Goal: Information Seeking & Learning: Find specific page/section

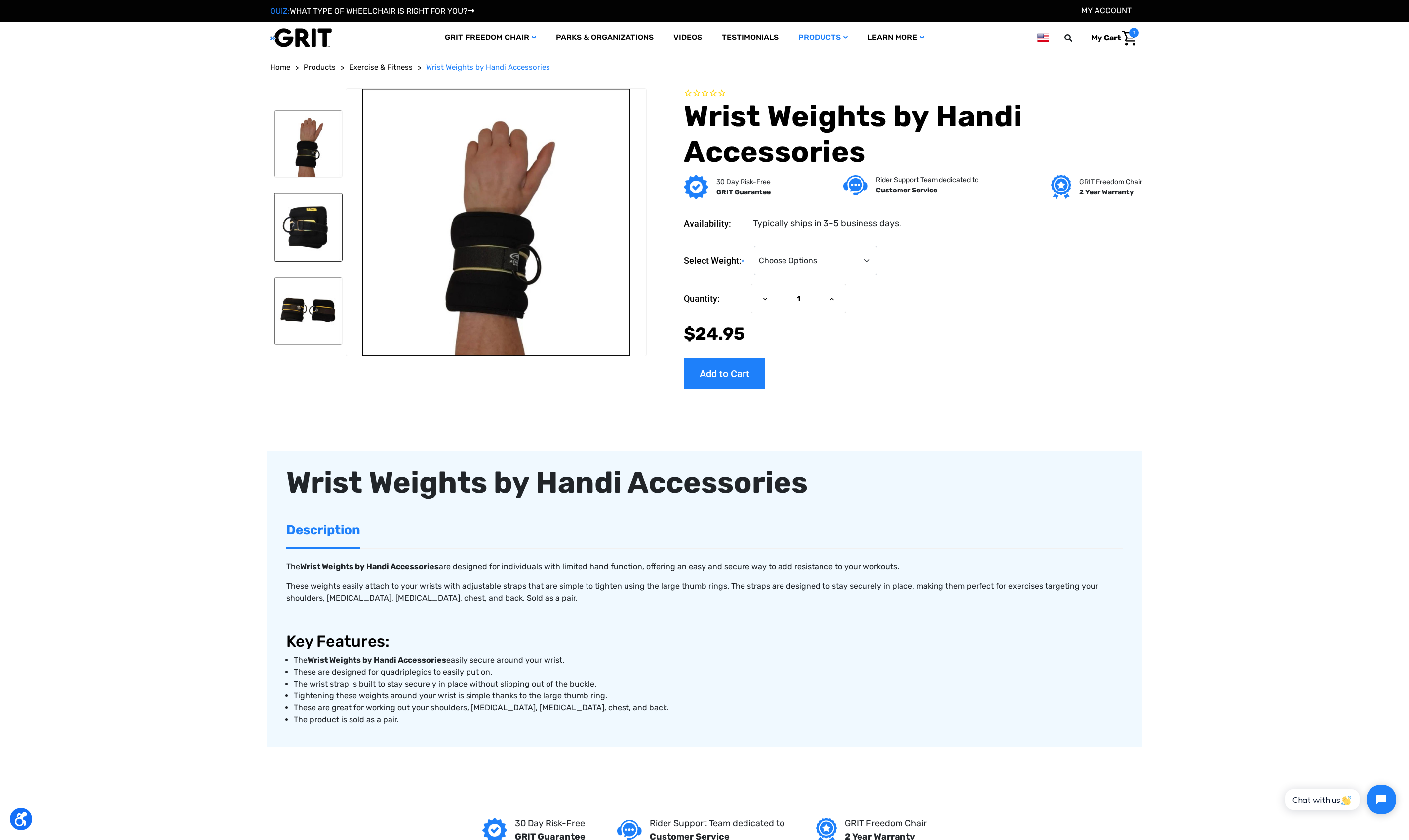
click at [308, 231] on img at bounding box center [308, 227] width 68 height 68
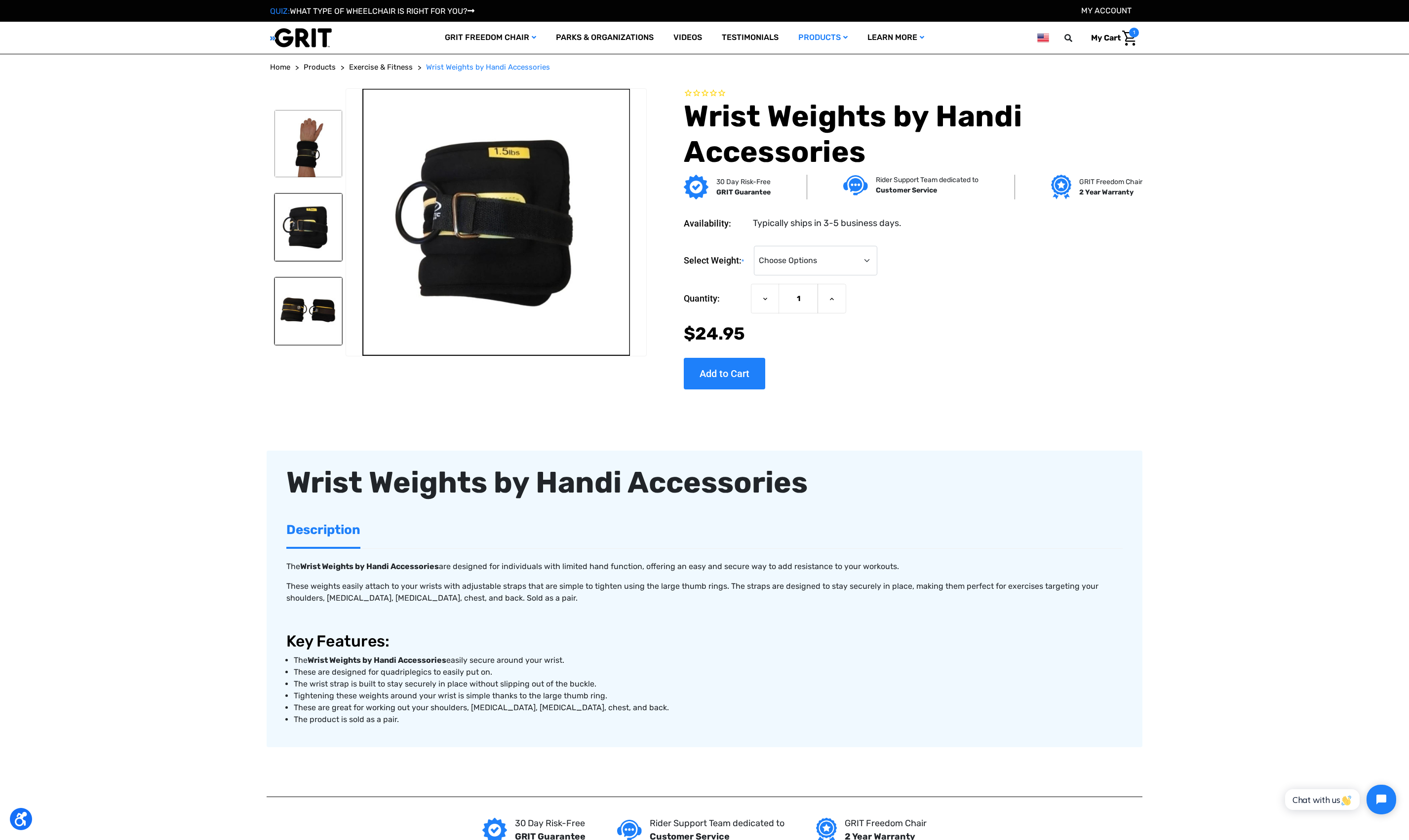
click at [282, 306] on img at bounding box center [308, 311] width 68 height 68
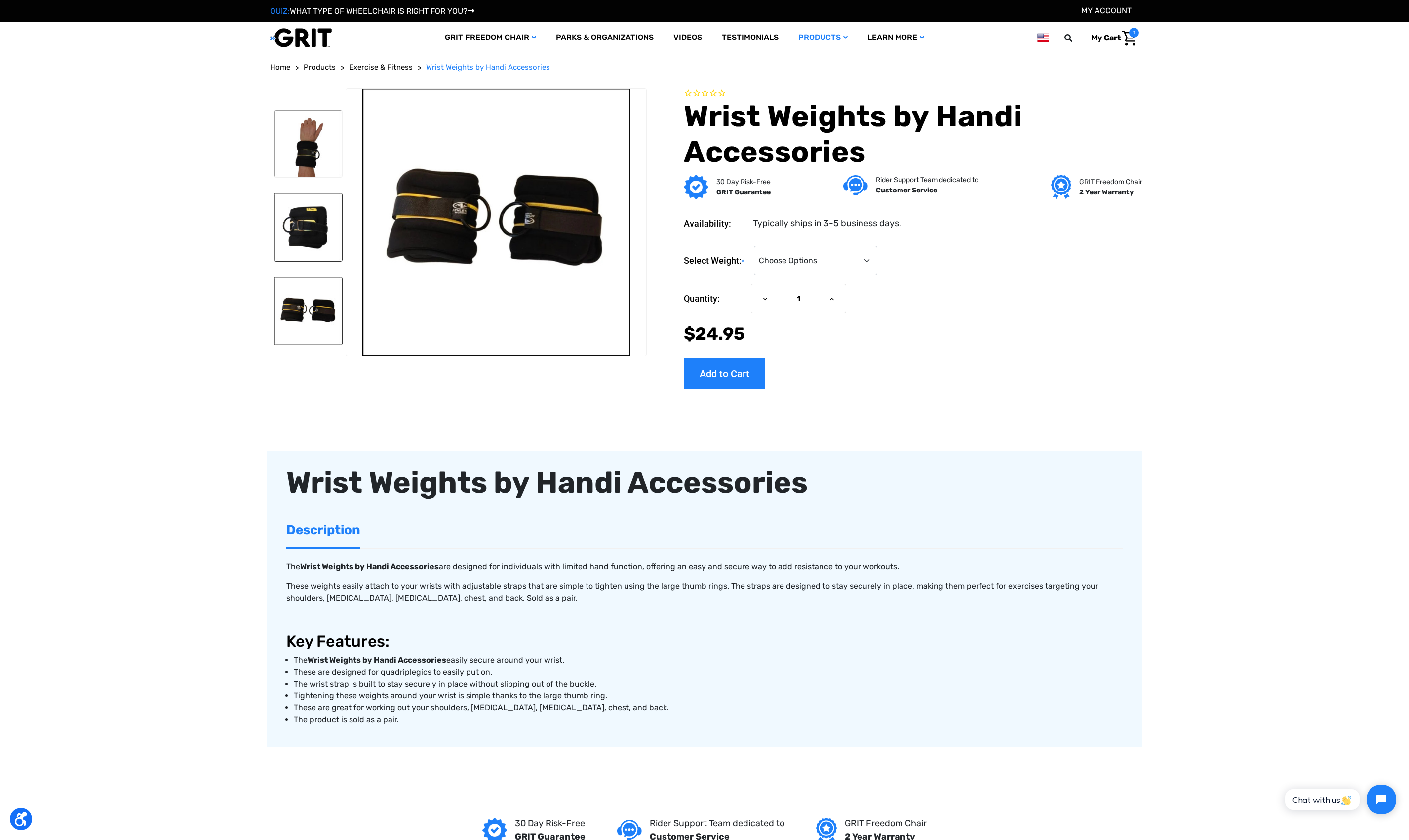
click at [298, 252] on img at bounding box center [308, 227] width 68 height 68
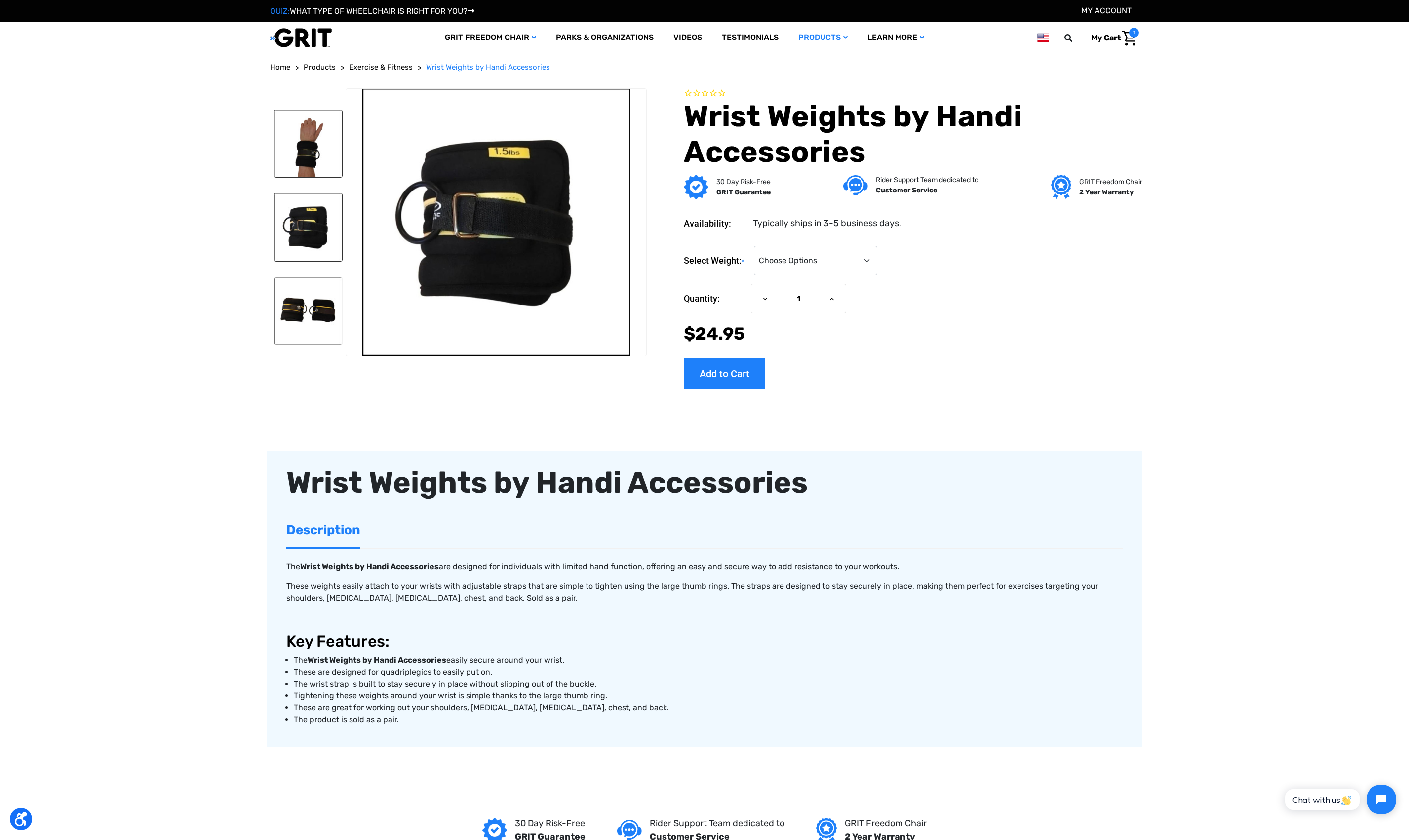
click at [327, 147] on img at bounding box center [308, 144] width 68 height 68
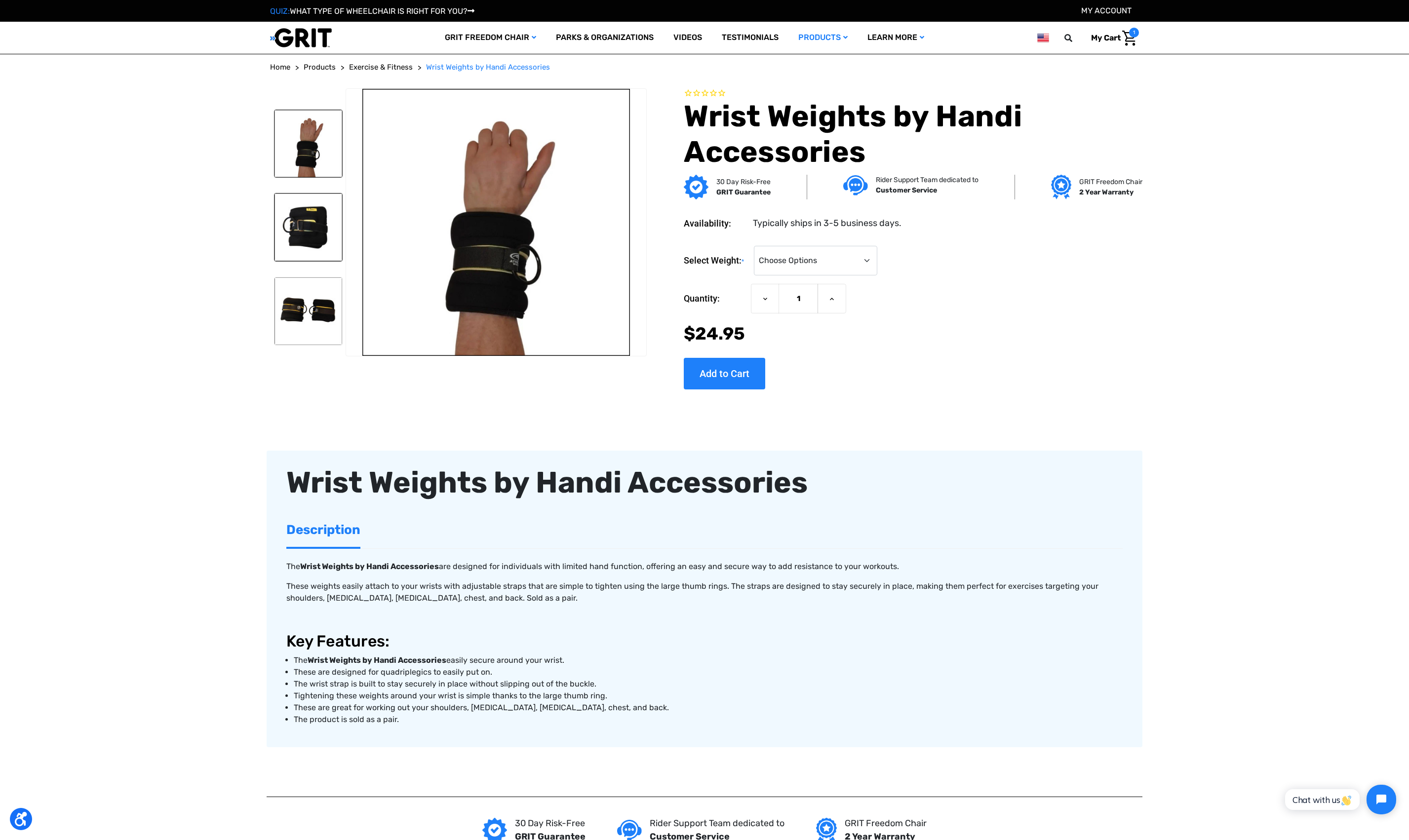
click at [327, 222] on img at bounding box center [308, 227] width 68 height 68
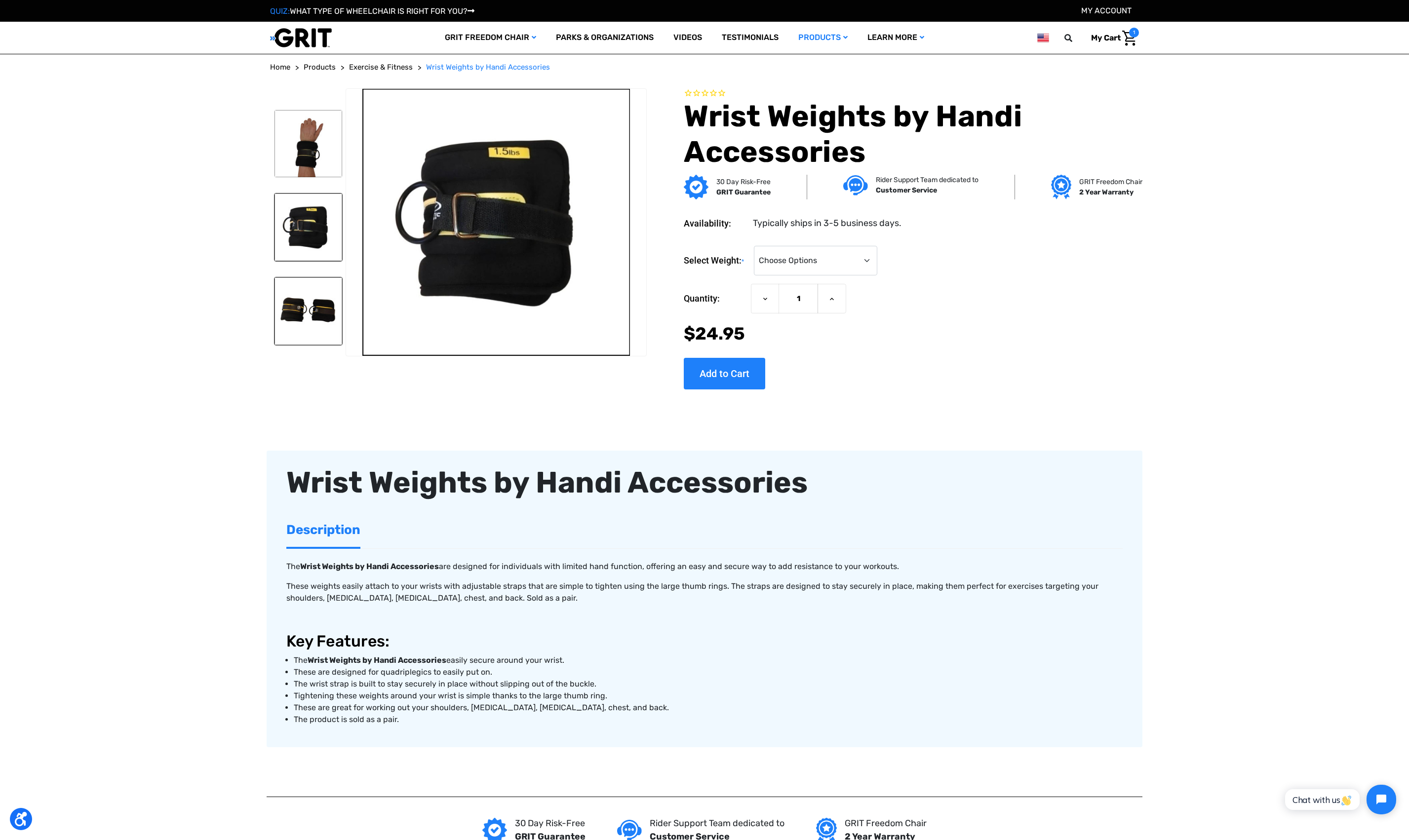
click at [302, 298] on img at bounding box center [308, 311] width 68 height 68
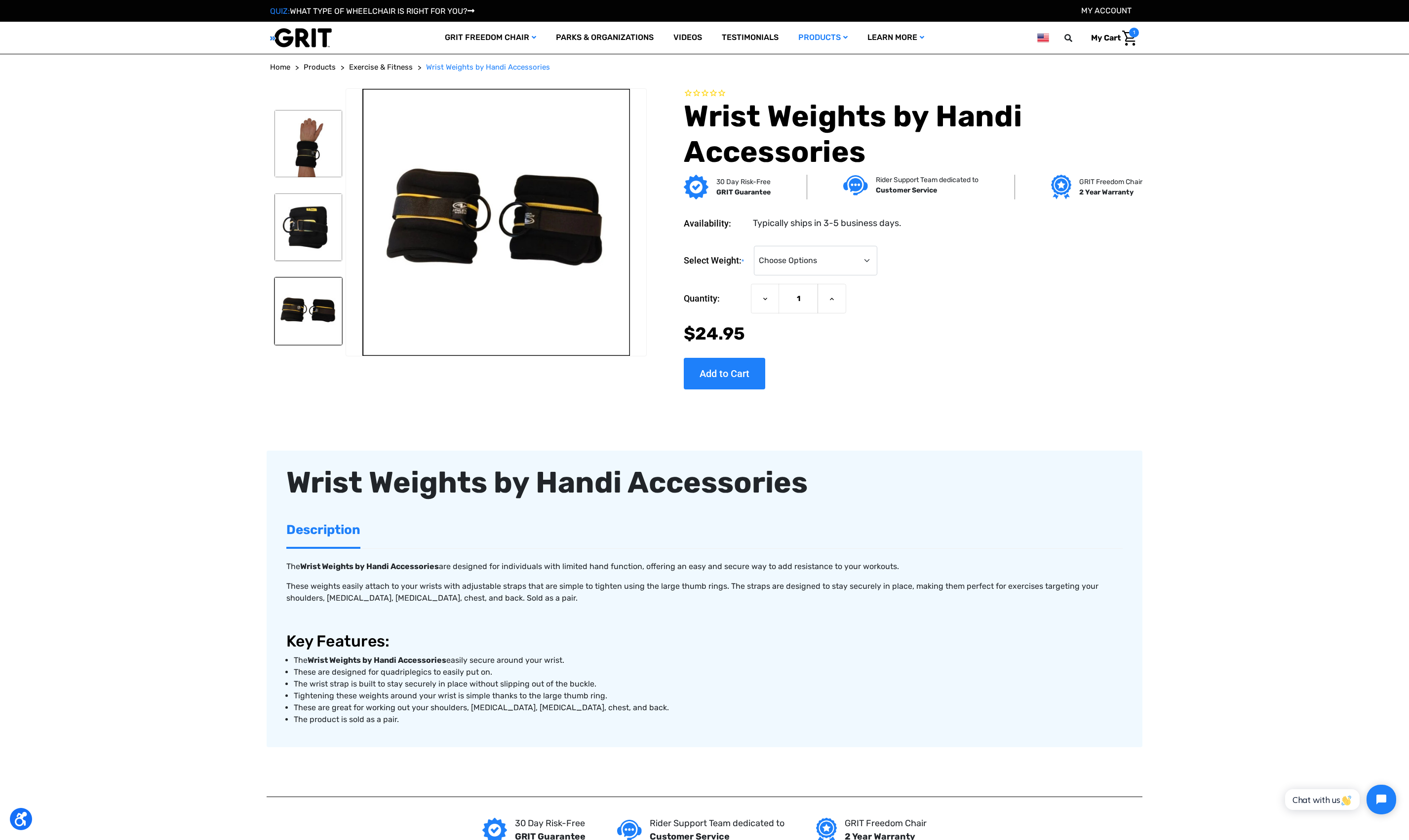
click at [227, 301] on main "Home Products Exercise & Fitness Wrist Weights by Handi Accessories 1" at bounding box center [704, 772] width 1409 height 1420
click at [160, 161] on main "Home Products Exercise & Fitness Wrist Weights by Handi Accessories 1" at bounding box center [704, 772] width 1409 height 1420
click at [291, 482] on div "Wrist Weights by Handi Accessories" at bounding box center [704, 483] width 836 height 44
click at [994, 36] on input "text" at bounding box center [1009, 38] width 148 height 22
type input "hooks"
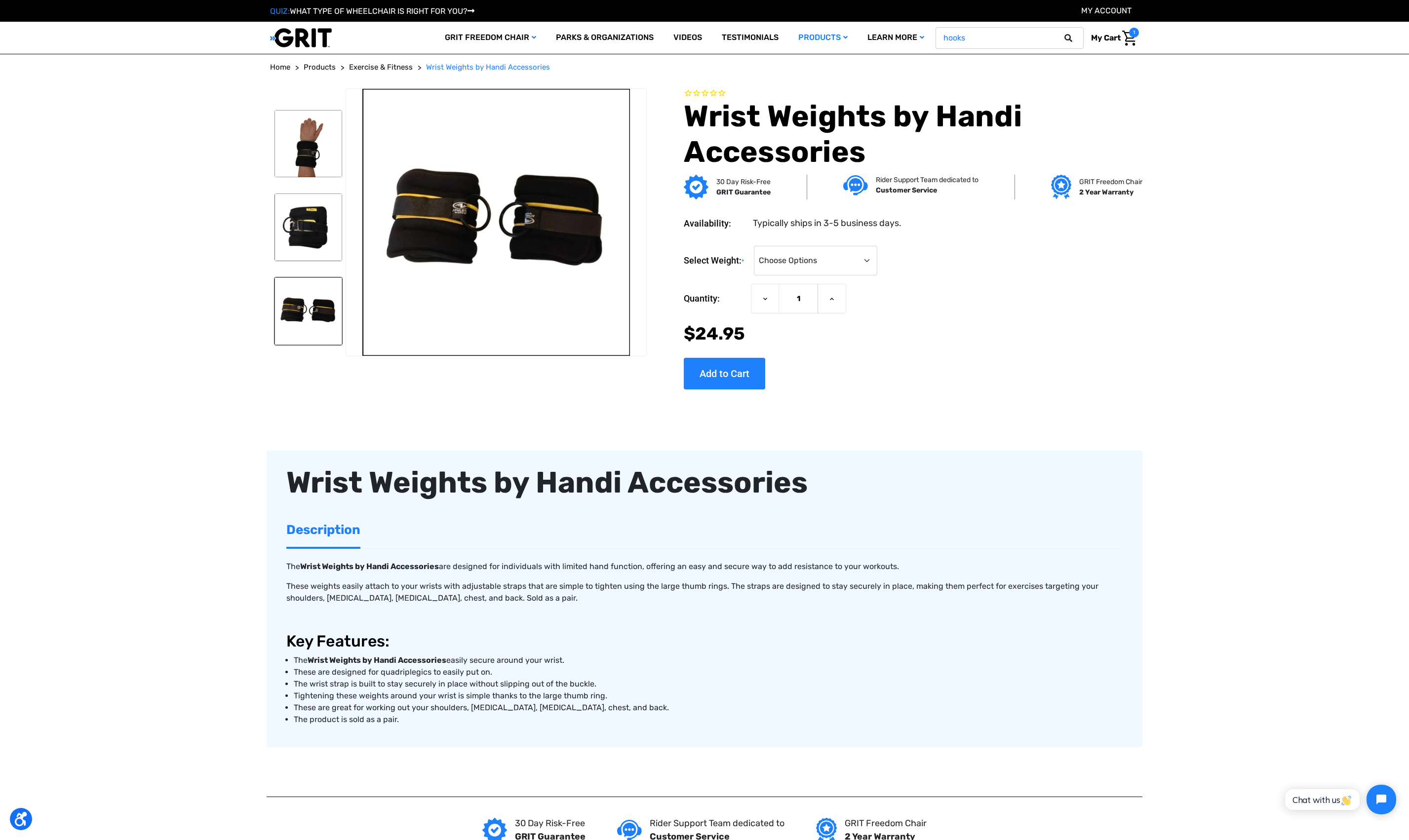
click at [1061, 34] on button at bounding box center [1071, 38] width 20 height 9
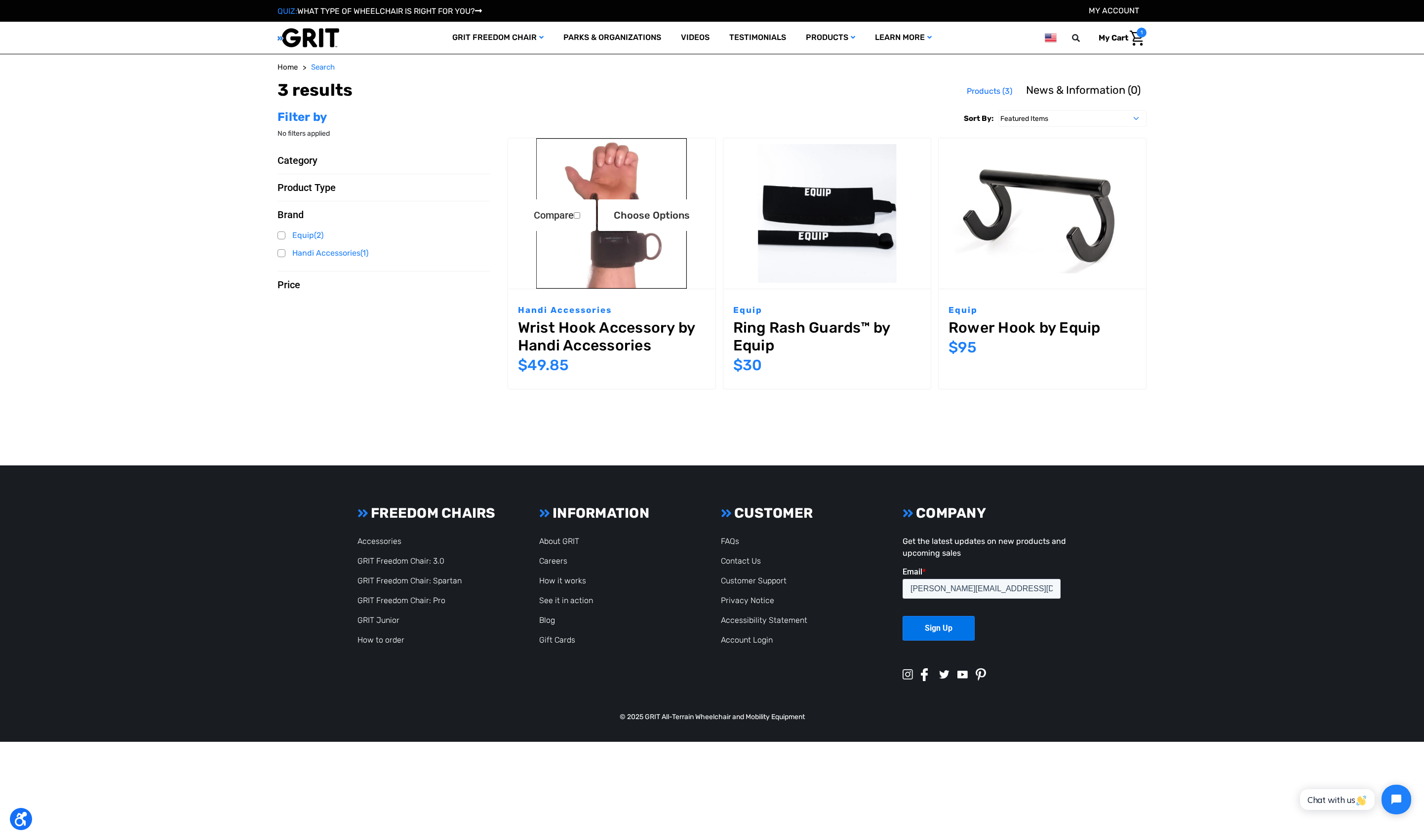
click at [628, 158] on img "Wrist Hook Accessory by Handi Accessories,$49.85\a" at bounding box center [611, 213] width 207 height 151
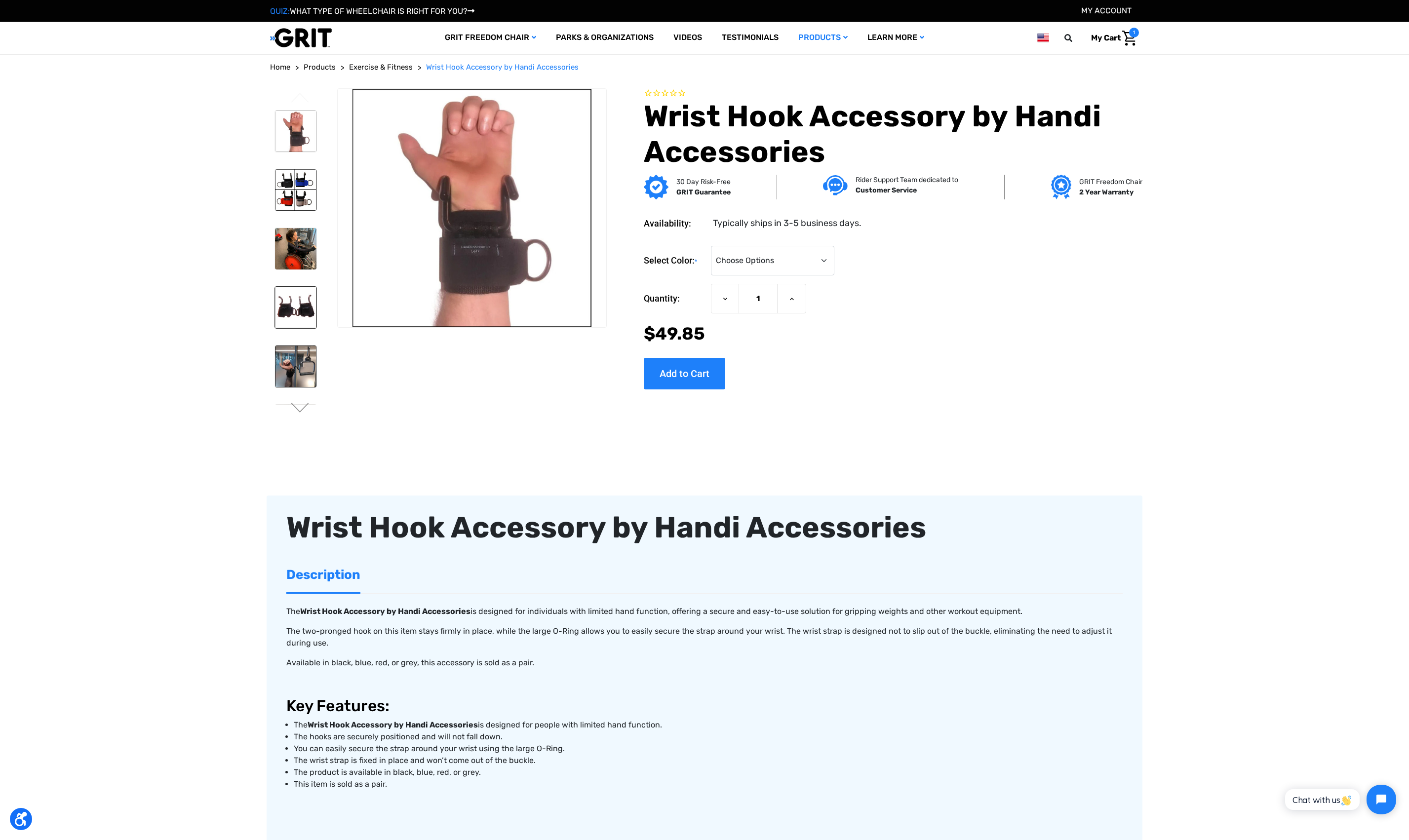
click at [291, 298] on img at bounding box center [295, 307] width 41 height 41
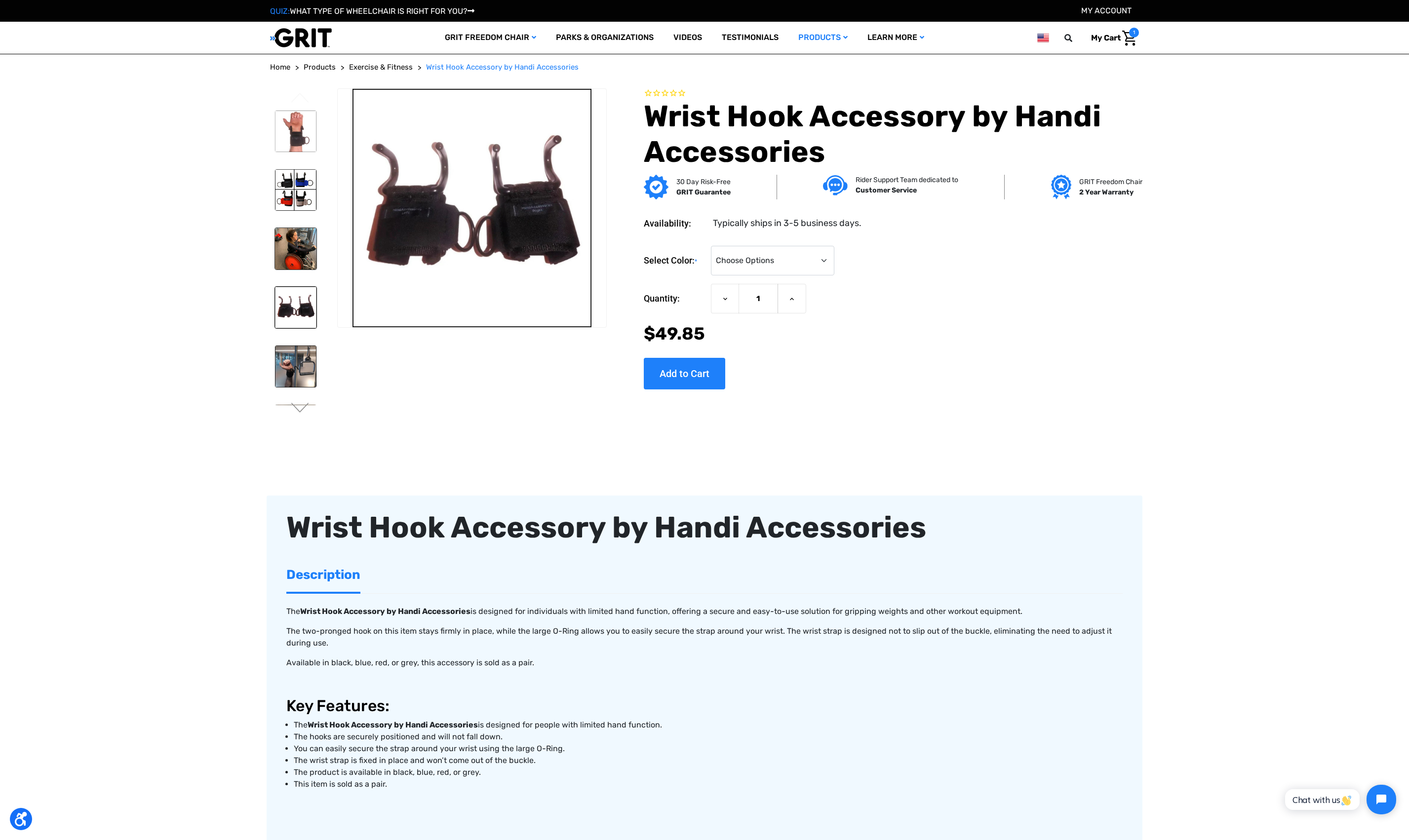
click at [304, 240] on img at bounding box center [295, 249] width 41 height 41
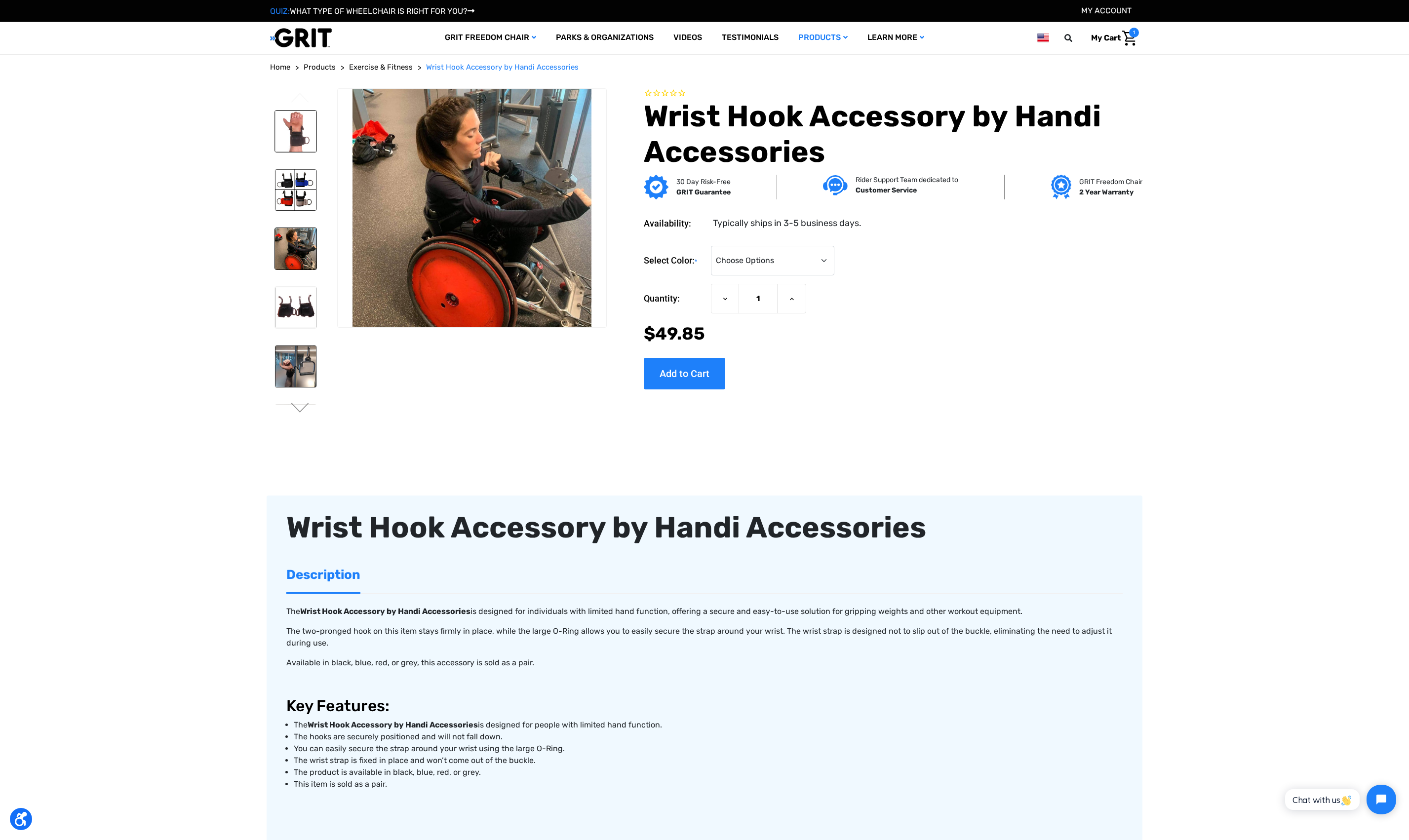
click at [294, 116] on img at bounding box center [295, 131] width 41 height 41
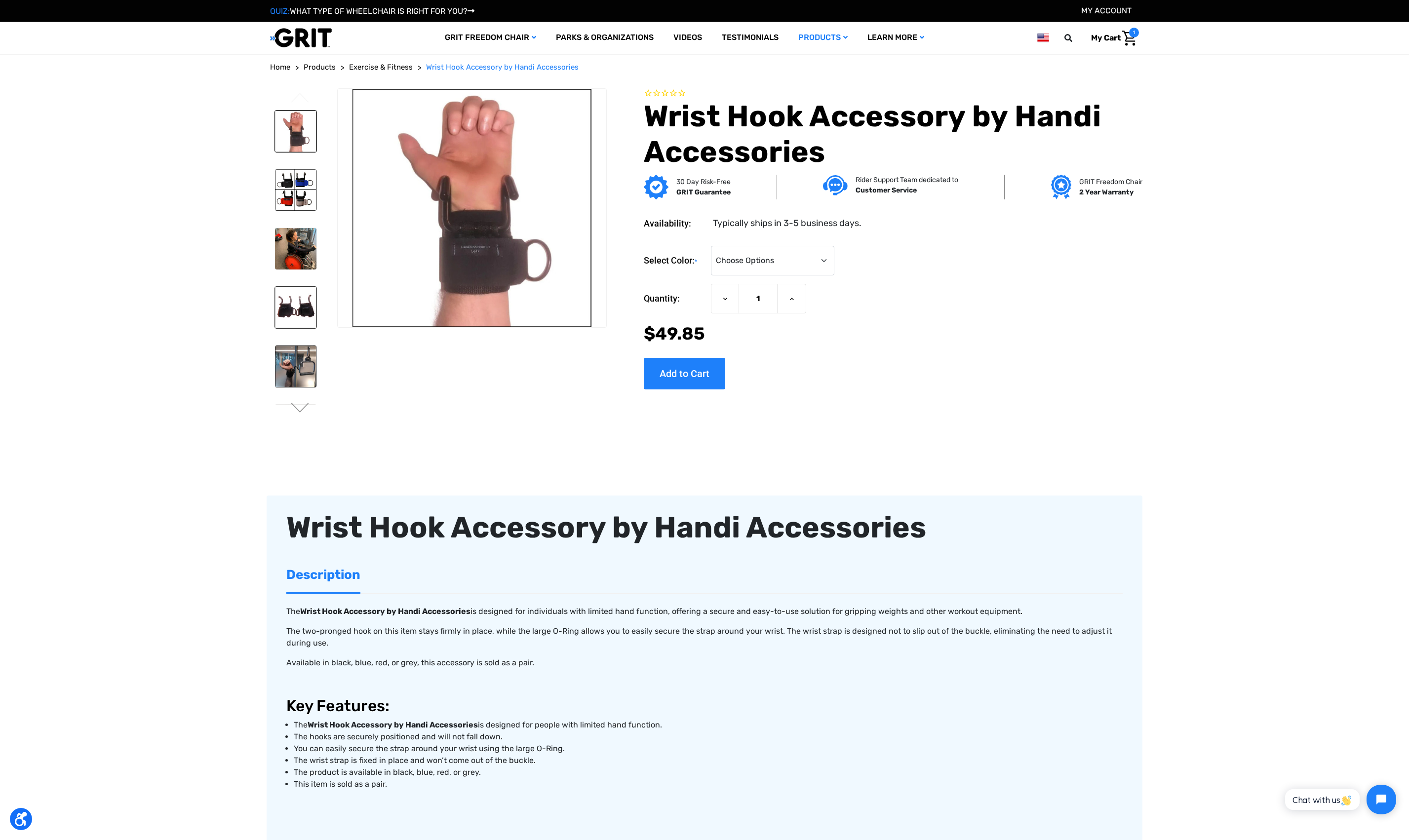
click at [312, 321] on img at bounding box center [295, 307] width 41 height 41
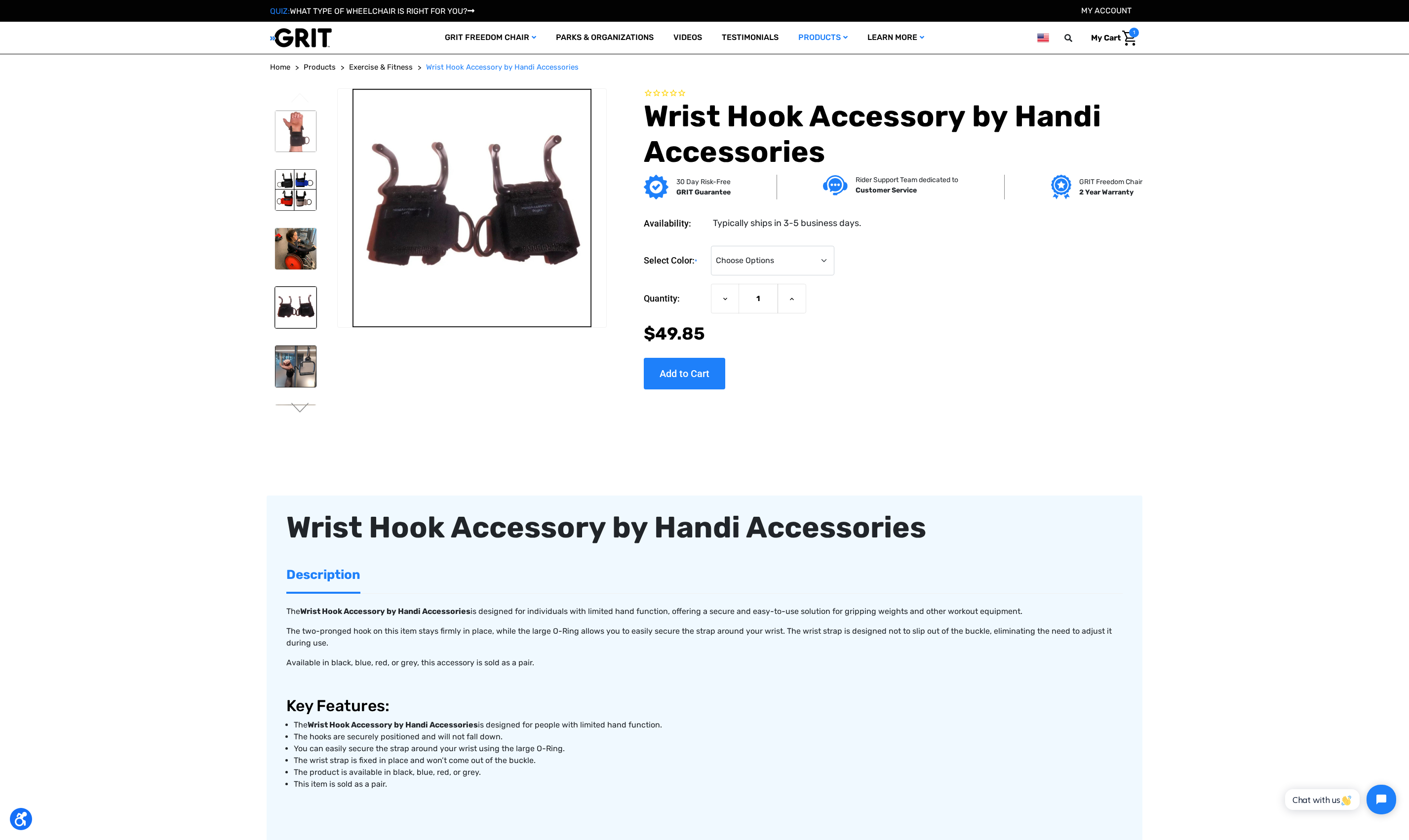
click at [439, 412] on section "Previous Next" at bounding box center [438, 256] width 344 height 334
click at [313, 369] on img at bounding box center [295, 366] width 41 height 41
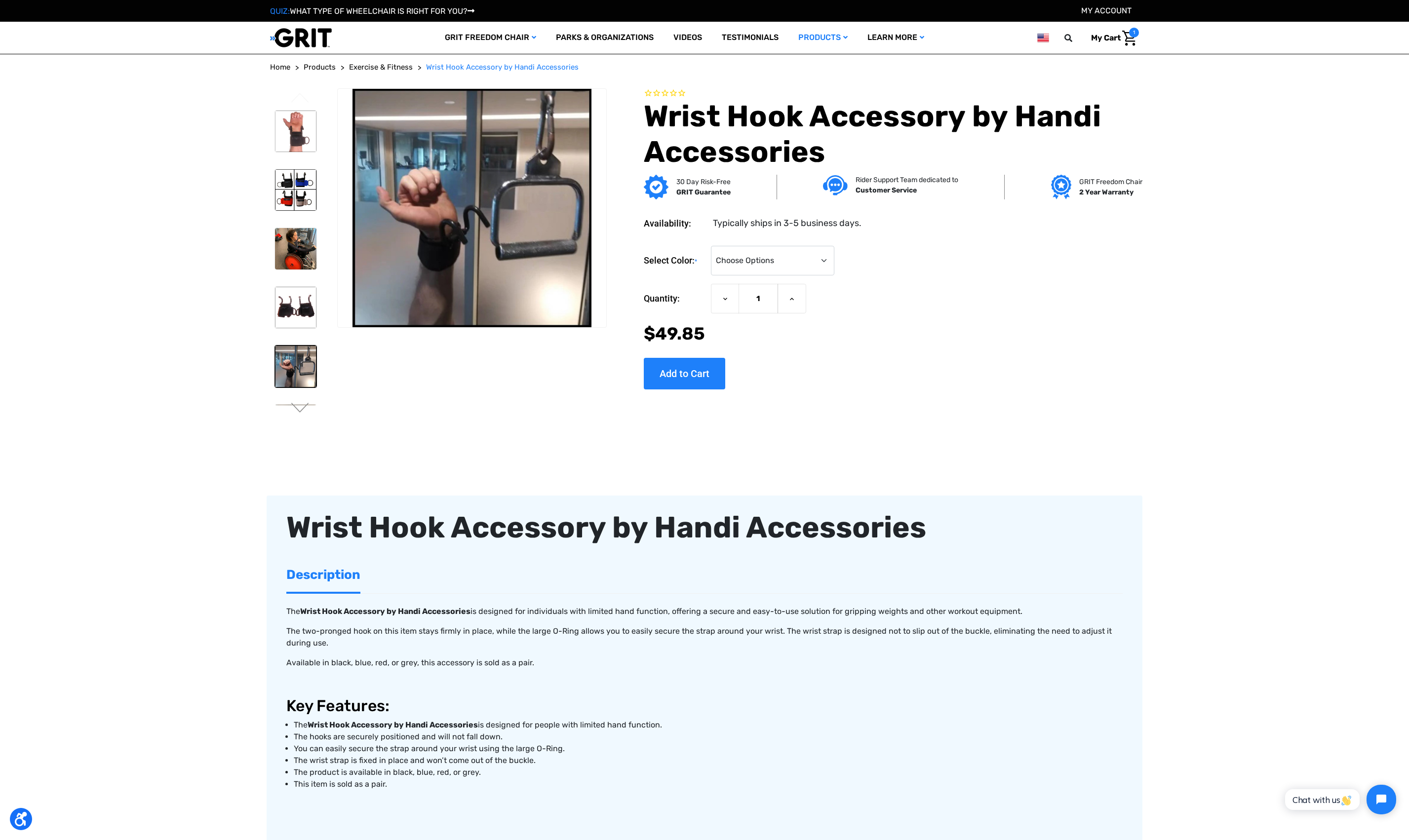
click at [461, 386] on section "Previous Next" at bounding box center [438, 256] width 344 height 334
click at [295, 183] on img at bounding box center [295, 190] width 41 height 41
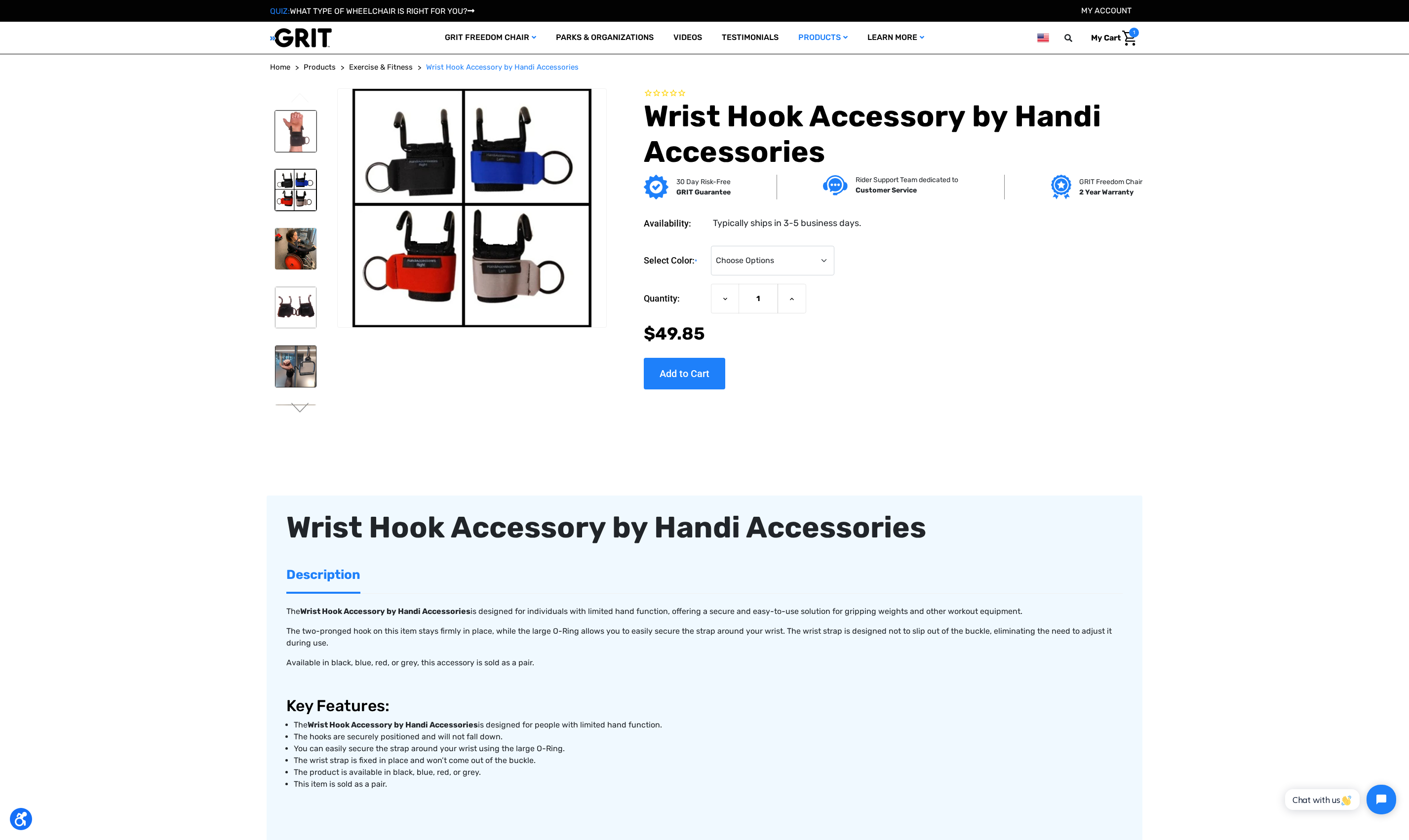
click at [289, 137] on img at bounding box center [295, 131] width 41 height 41
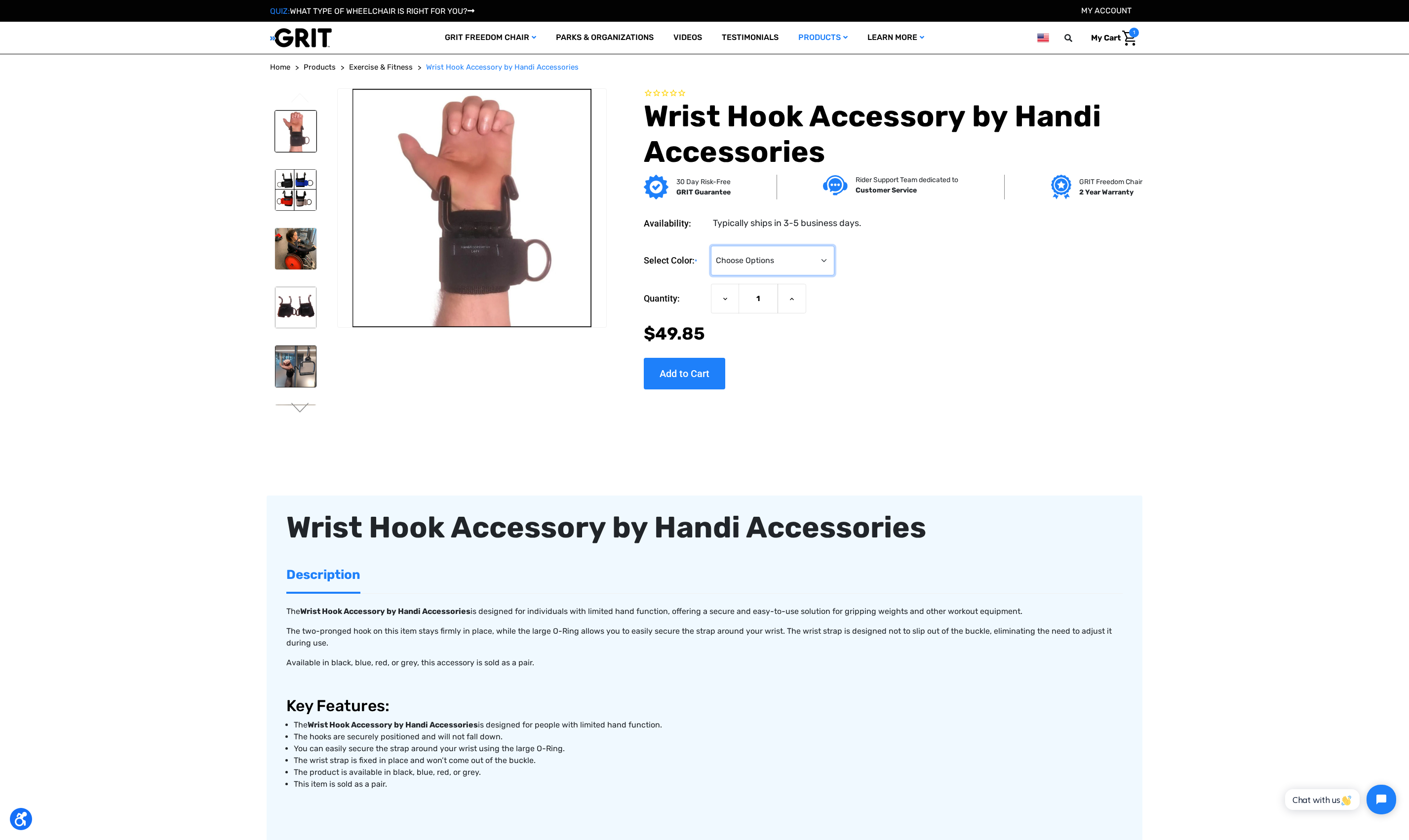
click at [801, 267] on select "Choose Options Black Blue Gray Red" at bounding box center [772, 261] width 123 height 30
click at [1007, 38] on input "text" at bounding box center [1009, 38] width 148 height 22
click at [964, 41] on input "text" at bounding box center [1009, 38] width 148 height 22
type input "hook"
click at [1061, 34] on button at bounding box center [1071, 38] width 20 height 9
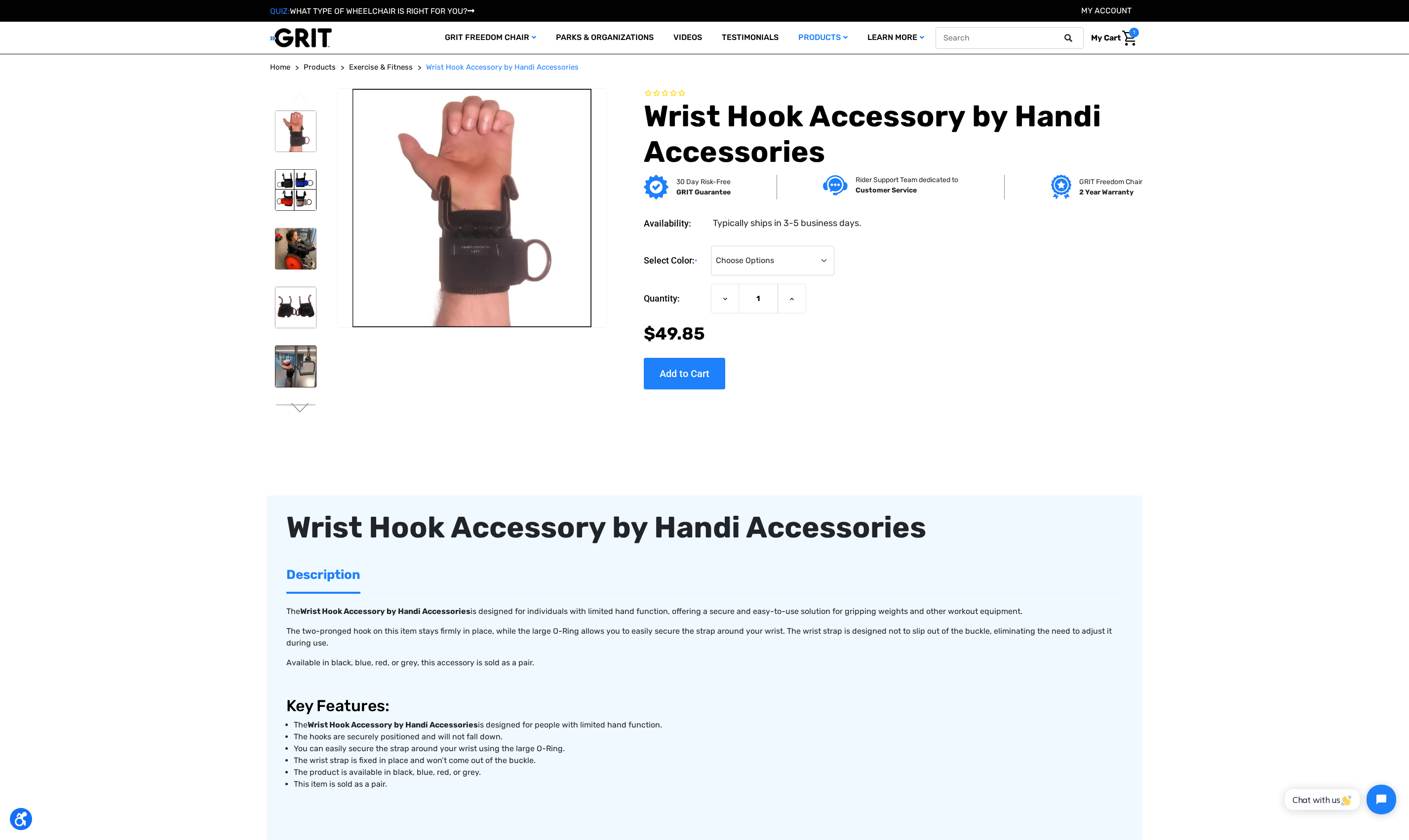
click at [991, 41] on input "text" at bounding box center [1009, 38] width 148 height 22
type input "thumb"
click at [1061, 34] on button at bounding box center [1071, 38] width 20 height 9
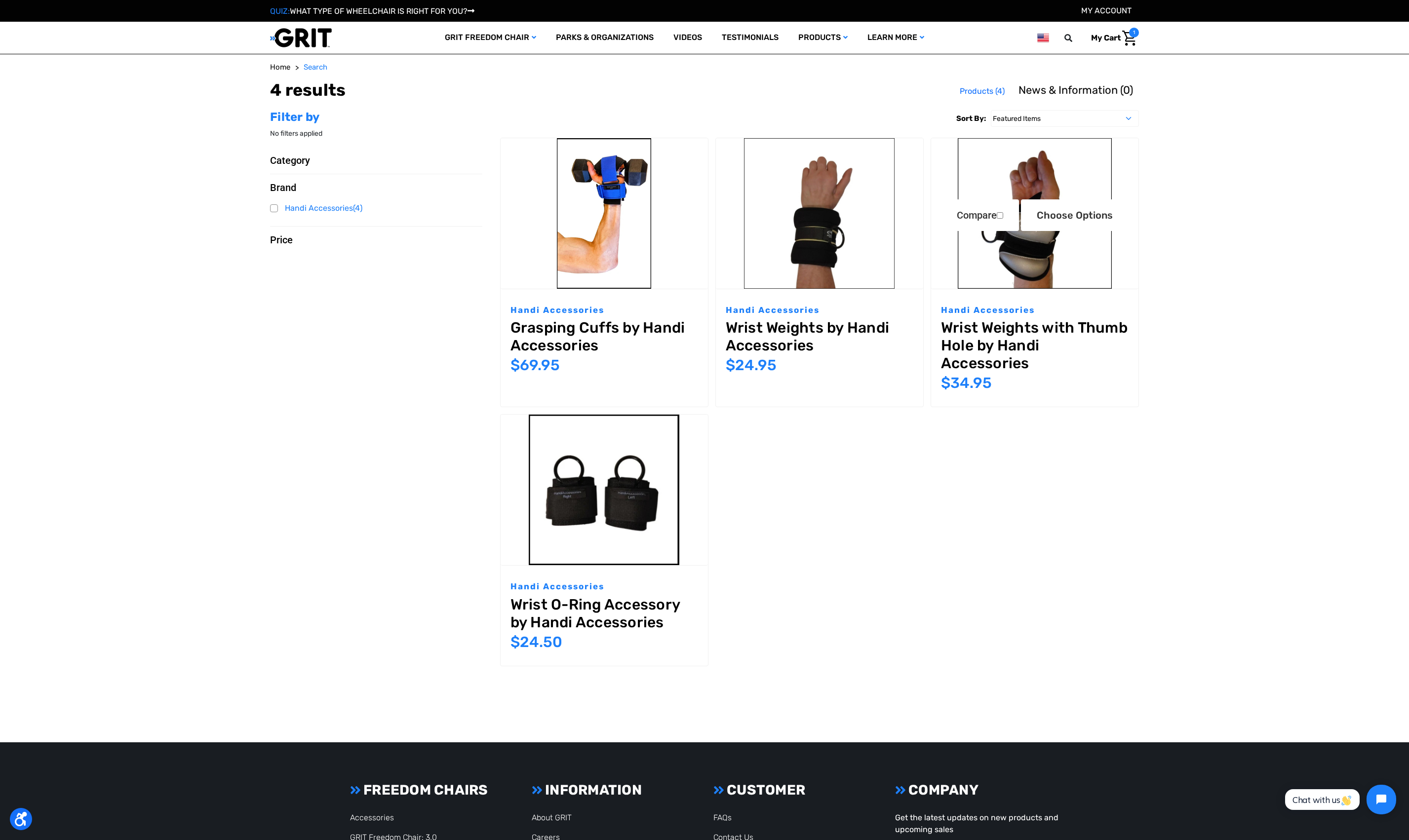
click at [1092, 257] on img "Wrist Weights with Thumb Hole by Handi Accessories,$34.95\a" at bounding box center [1034, 213] width 207 height 151
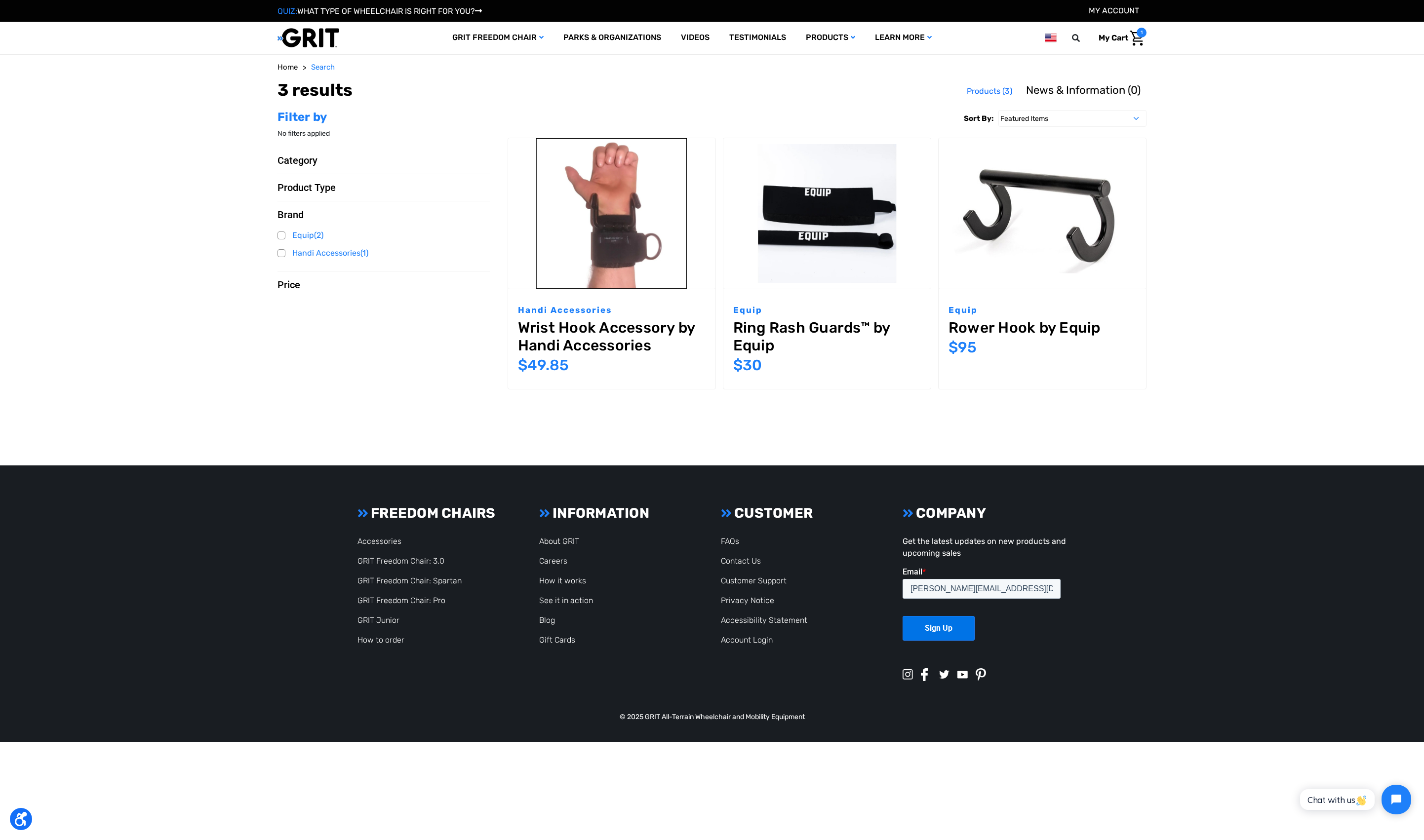
click at [704, 441] on body "Accessibility Screen-Reader Guide, Feedback, and Issue Reporting | New window 3…" at bounding box center [712, 371] width 1424 height 742
click at [1025, 43] on input "text" at bounding box center [1017, 38] width 148 height 22
type input "o ring"
click at [1069, 34] on button at bounding box center [1079, 38] width 20 height 9
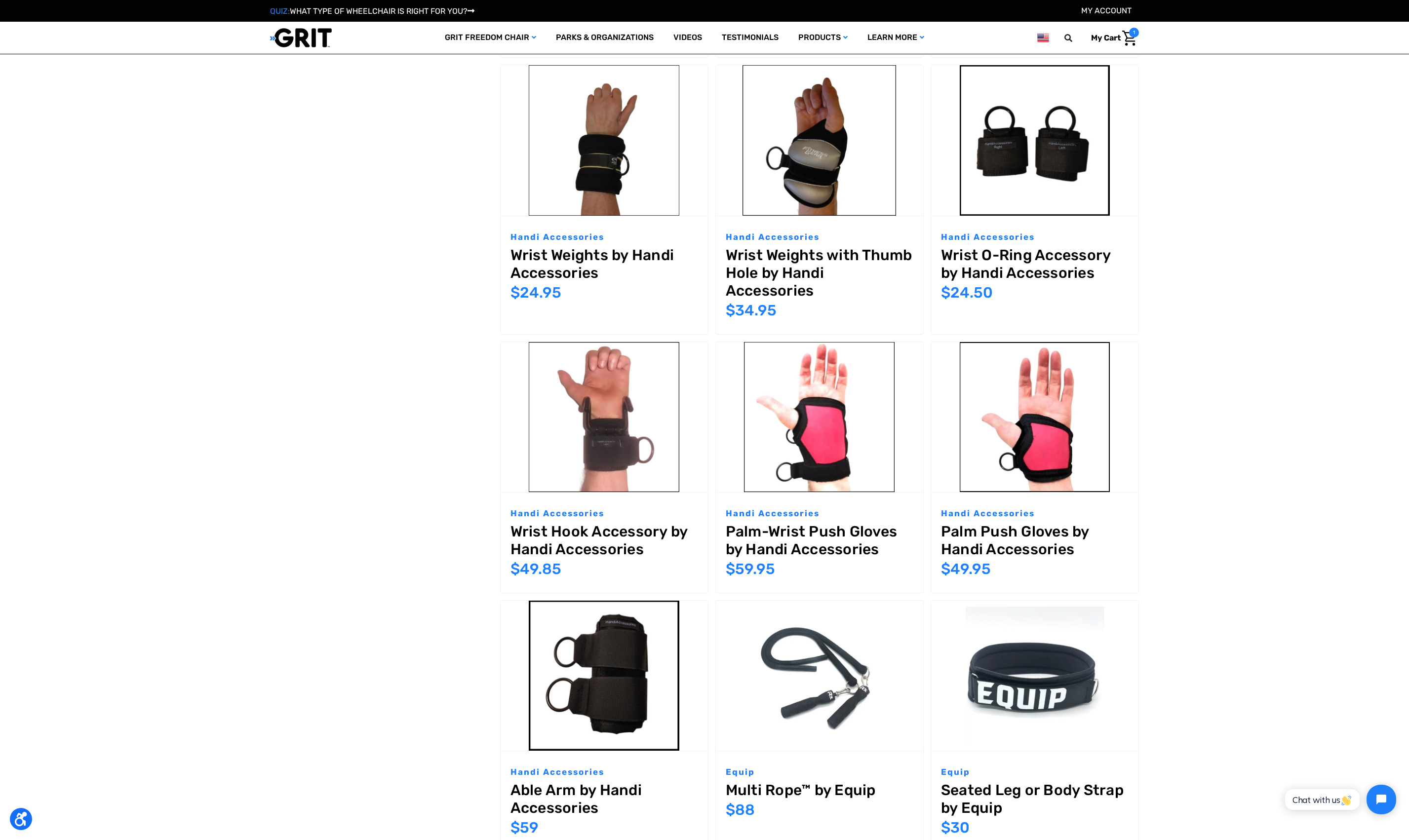
scroll to position [295, 0]
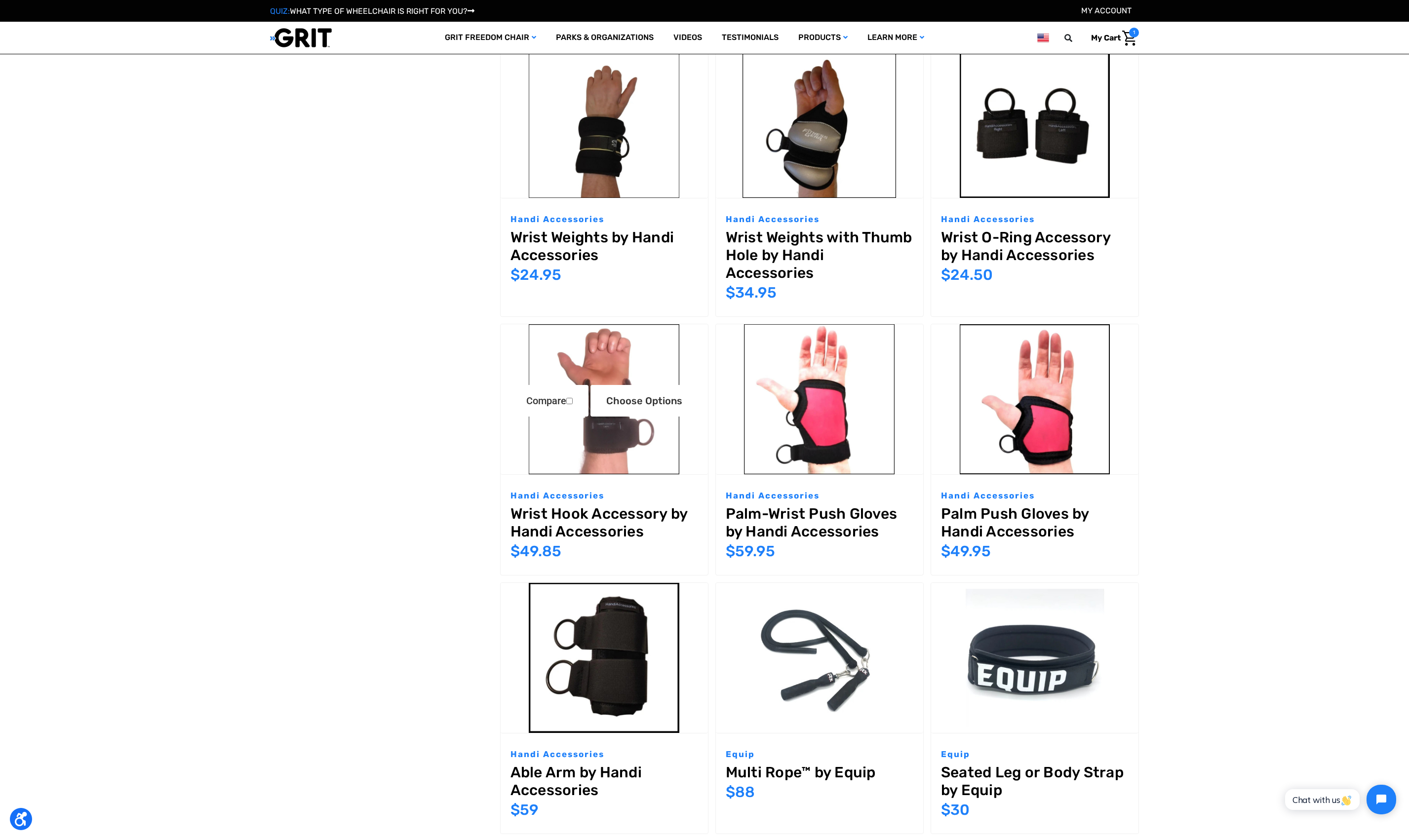
click at [579, 458] on img "Wrist Hook Accessory by Handi Accessories,$49.85\a" at bounding box center [604, 399] width 207 height 151
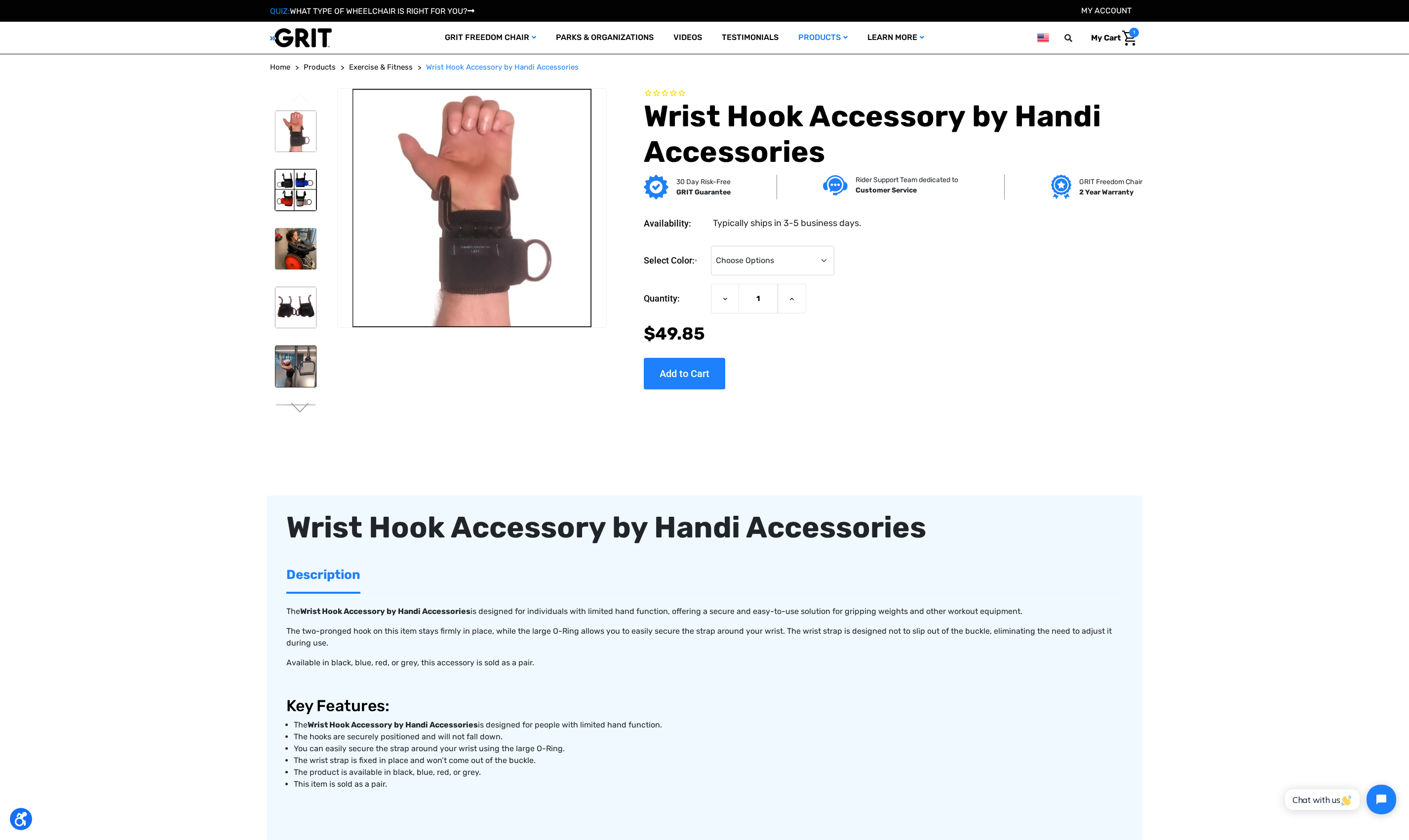
click at [294, 198] on img at bounding box center [295, 190] width 41 height 41
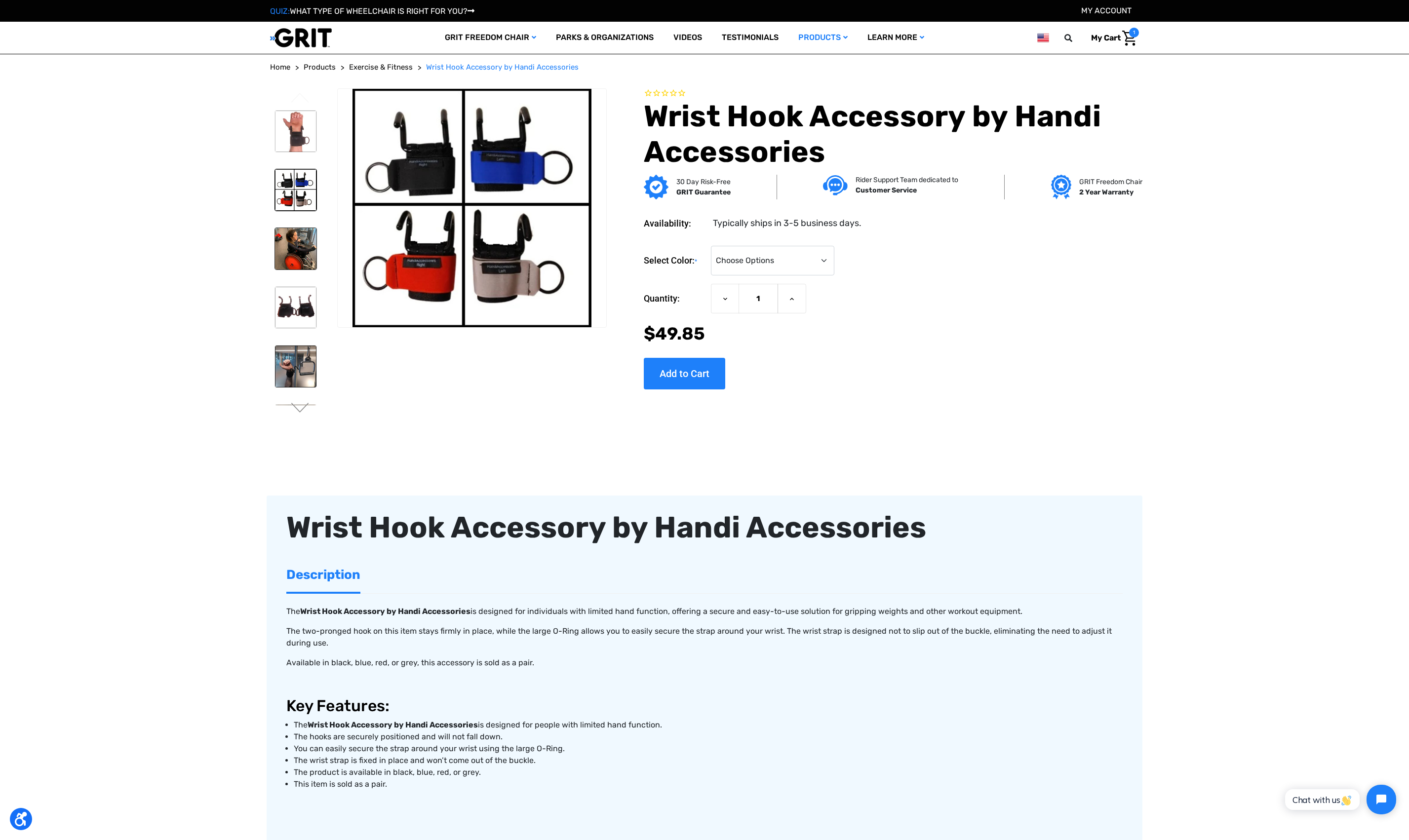
click at [303, 247] on img at bounding box center [295, 249] width 41 height 41
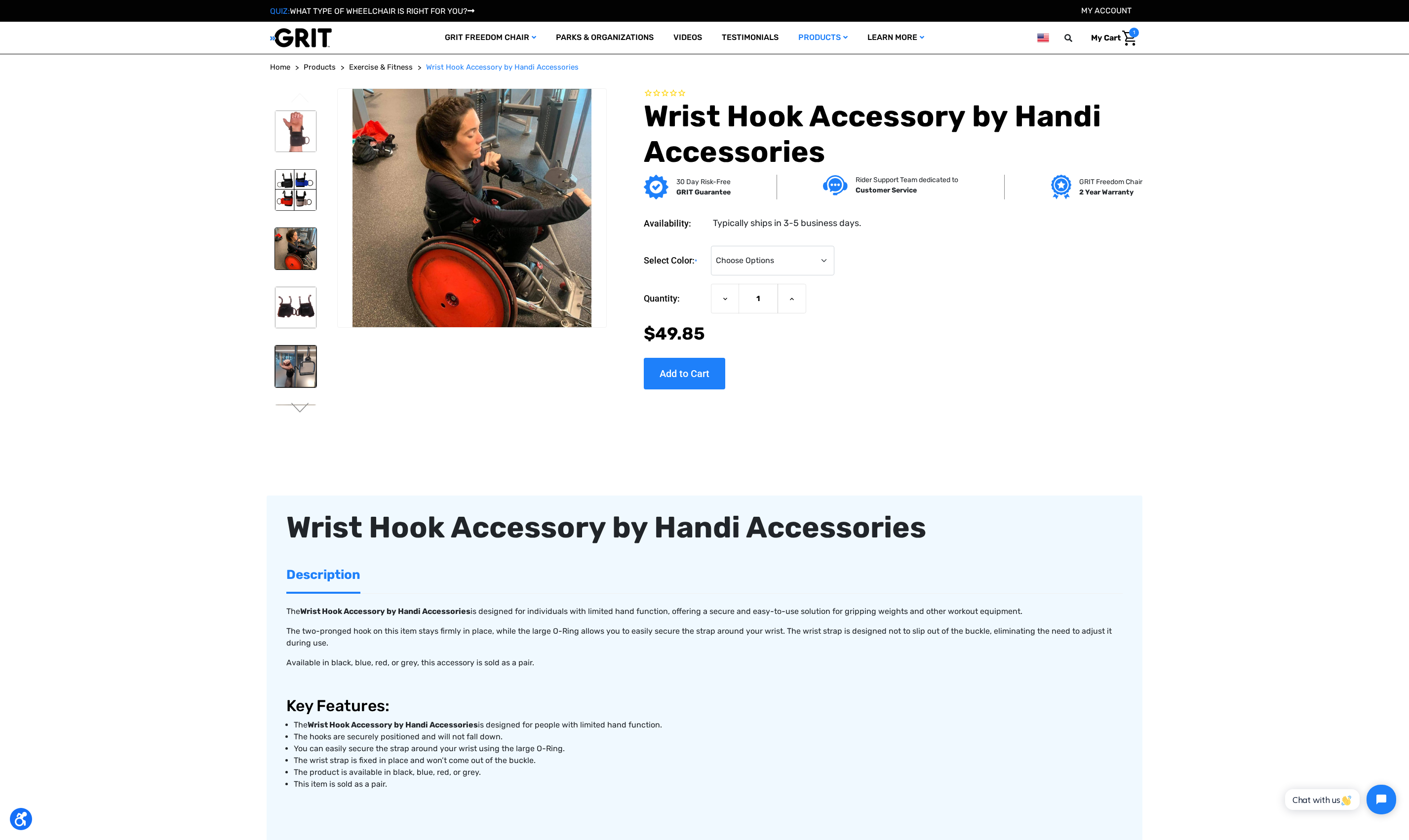
click at [299, 385] on img at bounding box center [295, 366] width 41 height 41
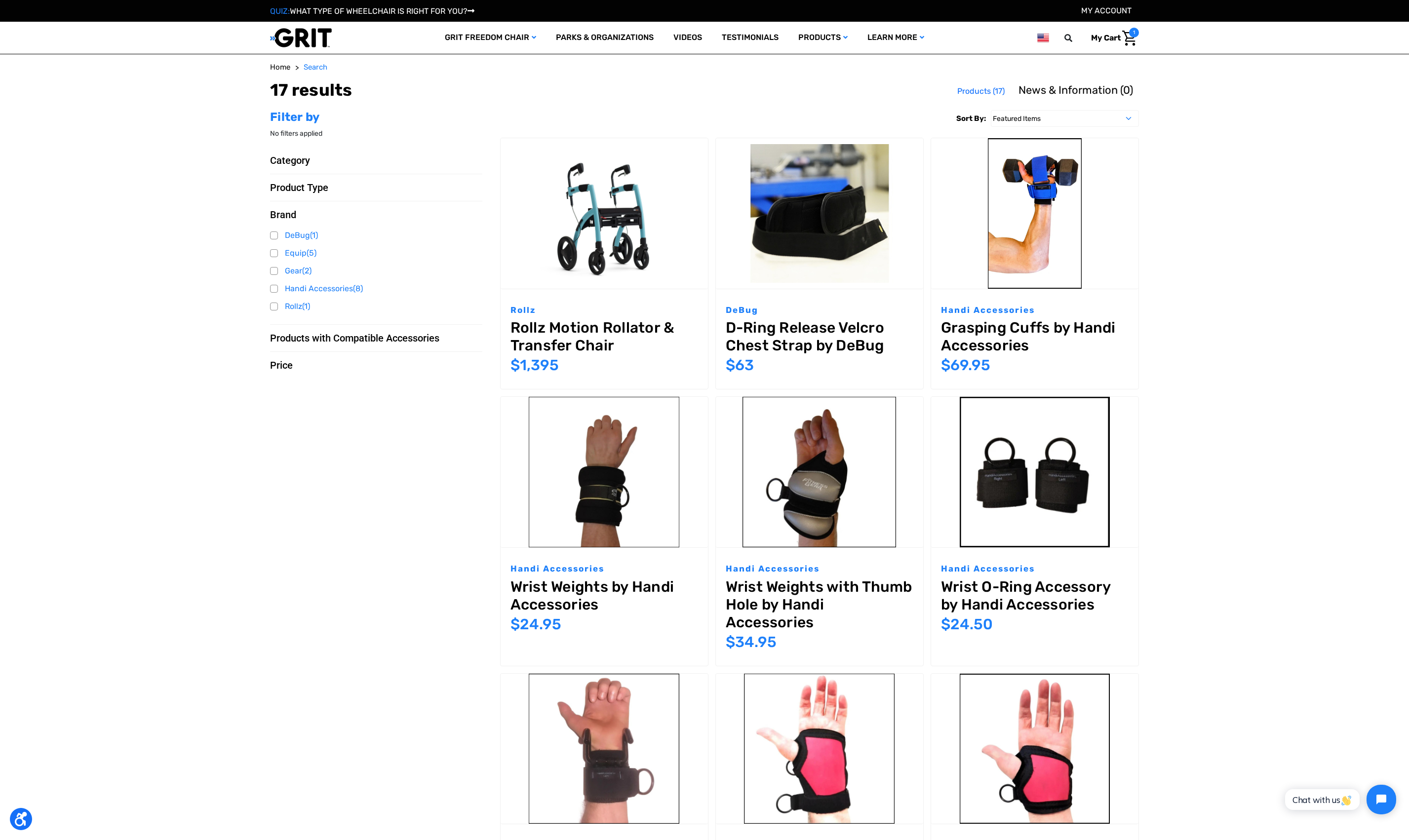
click at [1221, 503] on main "Home Search 17 results Use left and right arrows to navigate between tabs. Prod…" at bounding box center [704, 767] width 1409 height 1410
click at [1219, 467] on main "Home Search 17 results Use left and right arrows to navigate between tabs. Prod…" at bounding box center [704, 767] width 1409 height 1410
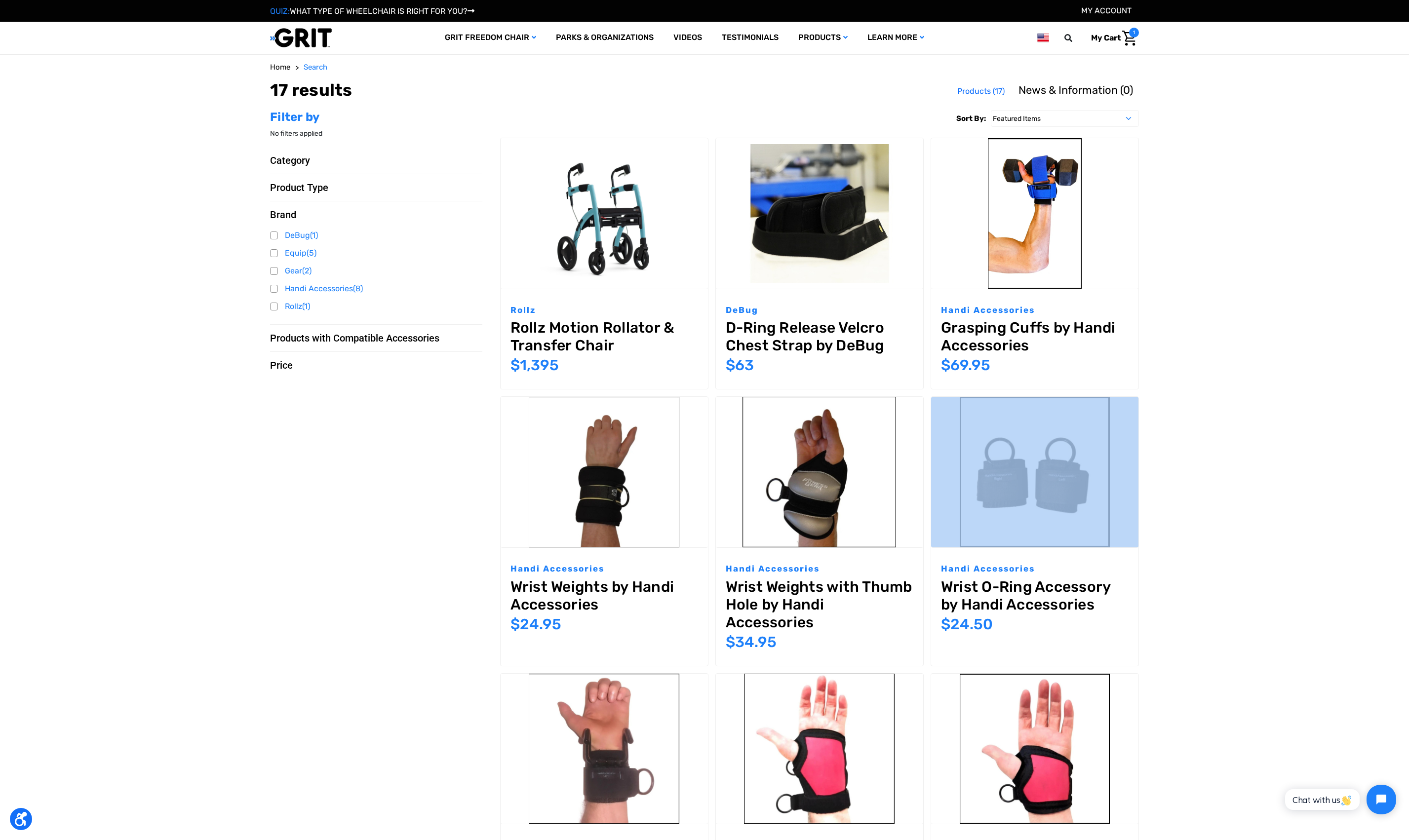
click at [1219, 467] on main "Home Search 17 results Use left and right arrows to navigate between tabs. Prod…" at bounding box center [704, 767] width 1409 height 1410
click at [1221, 462] on main "Home Search 17 results Use left and right arrows to navigate between tabs. Prod…" at bounding box center [704, 767] width 1409 height 1410
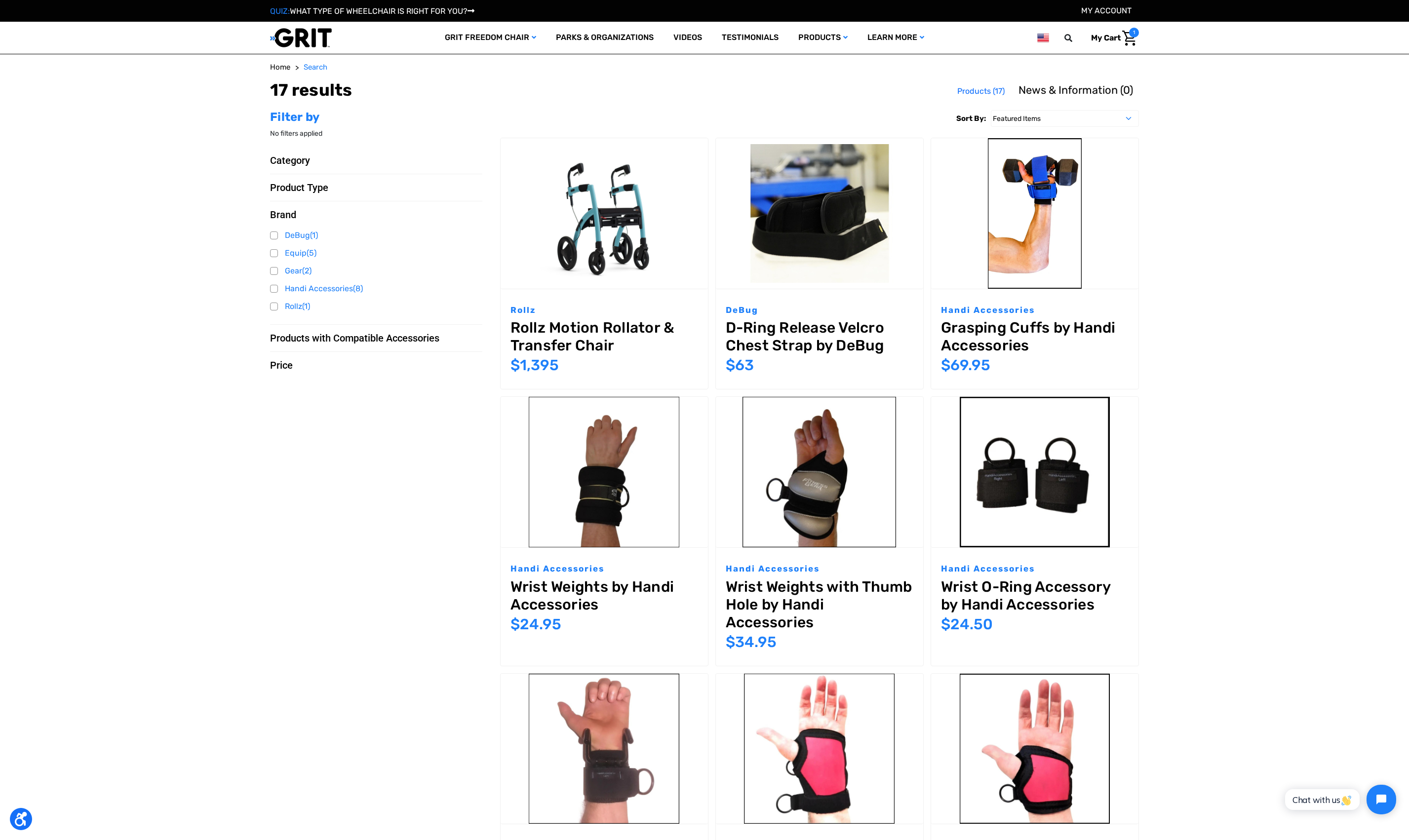
click at [1228, 429] on main "Home Search 17 results Use left and right arrows to navigate between tabs. Prod…" at bounding box center [704, 767] width 1409 height 1410
click at [1301, 387] on main "Home Search 17 results Use left and right arrows to navigate between tabs. Prod…" at bounding box center [704, 767] width 1409 height 1410
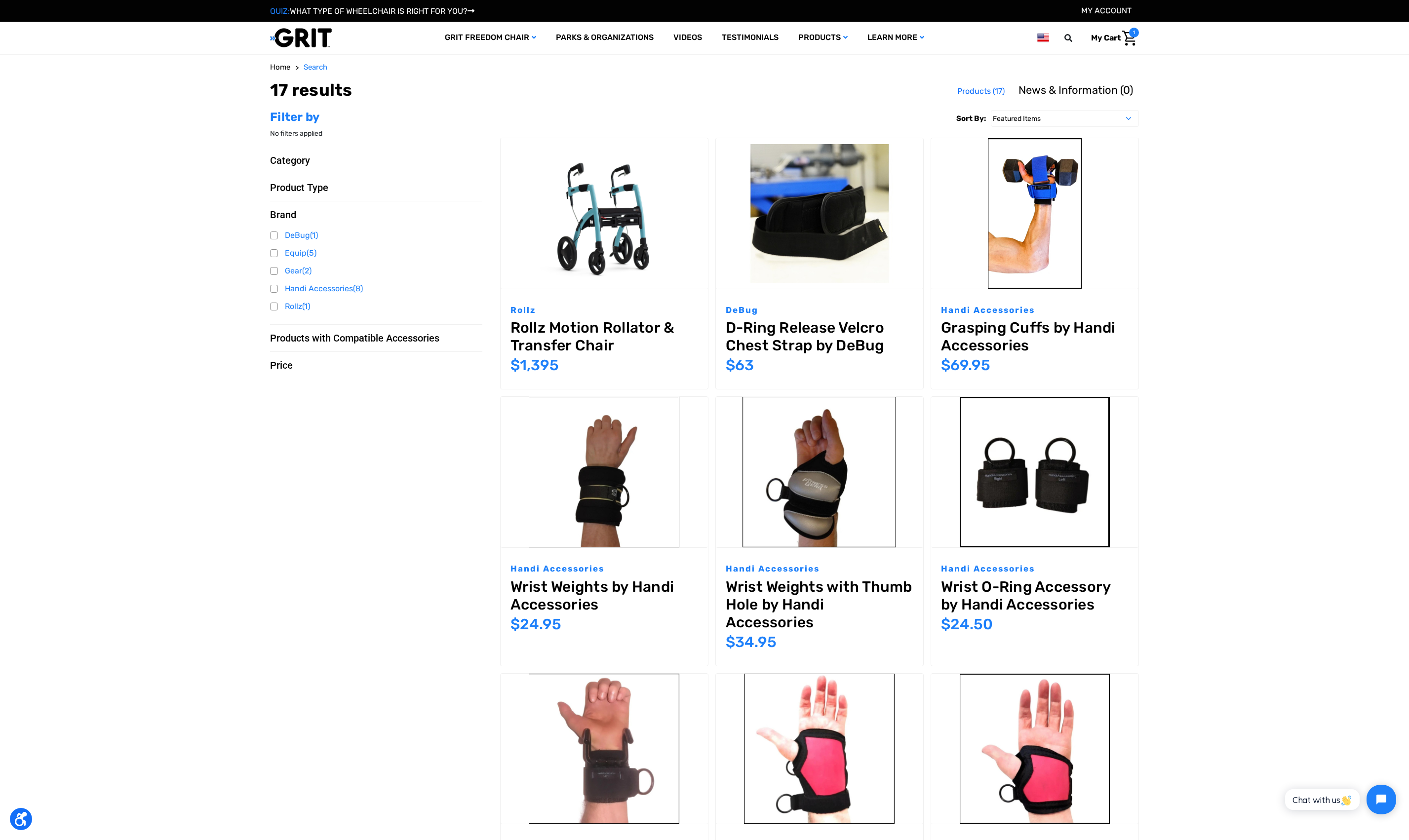
click at [1301, 374] on main "Home Search 17 results Use left and right arrows to navigate between tabs. Prod…" at bounding box center [704, 767] width 1409 height 1410
click at [1301, 375] on main "Home Search 17 results Use left and right arrows to navigate between tabs. Prod…" at bounding box center [704, 767] width 1409 height 1410
click at [1309, 365] on main "Home Search 17 results Use left and right arrows to navigate between tabs. Prod…" at bounding box center [704, 767] width 1409 height 1410
